Goal: Transaction & Acquisition: Purchase product/service

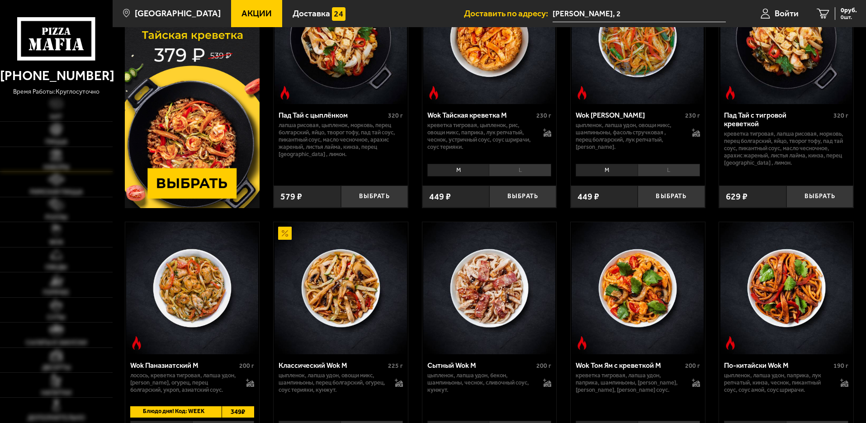
scroll to position [113, 0]
click at [54, 156] on img at bounding box center [56, 154] width 12 height 12
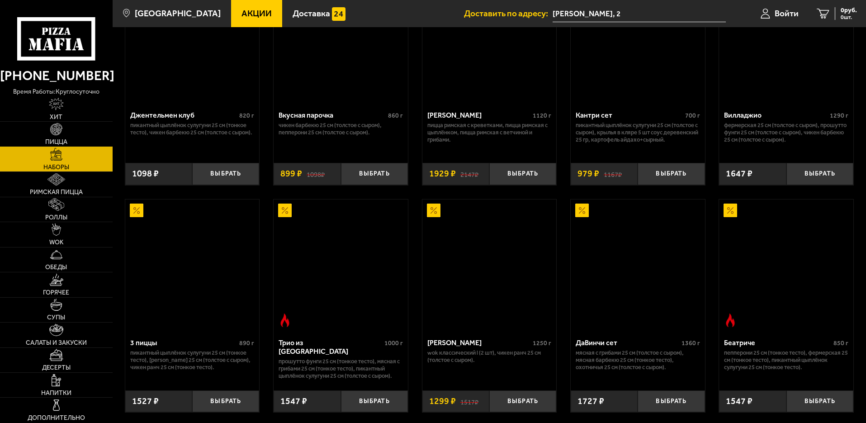
click at [54, 127] on img at bounding box center [56, 129] width 12 height 12
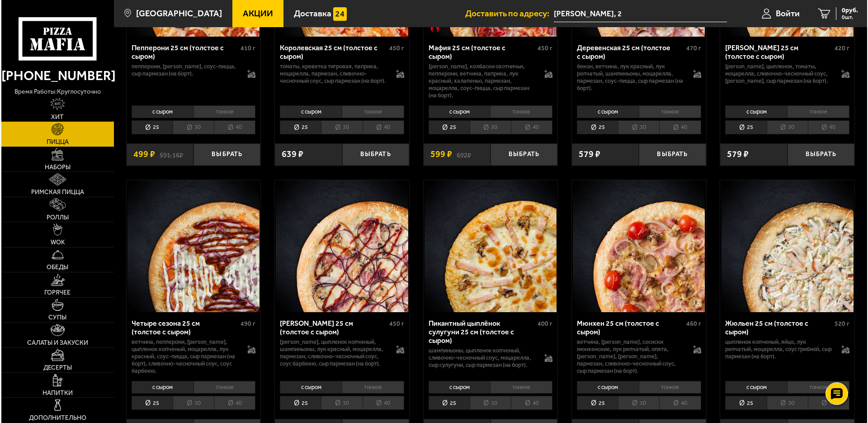
scroll to position [1300, 0]
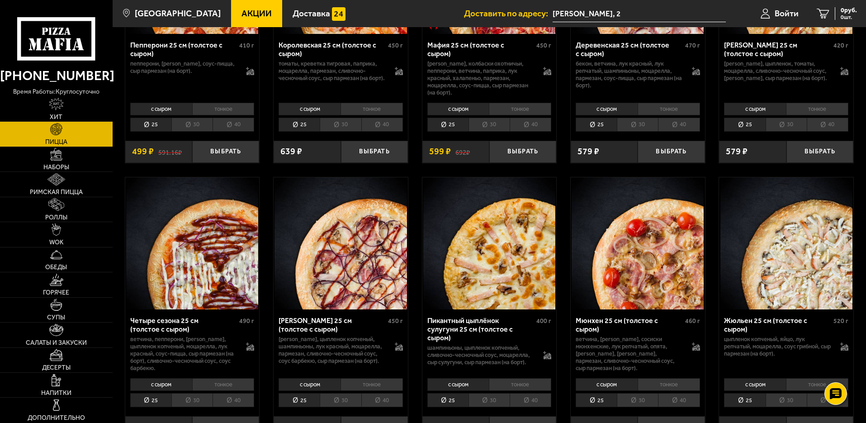
click at [806, 254] on img at bounding box center [786, 243] width 132 height 132
